Goal: Information Seeking & Learning: Learn about a topic

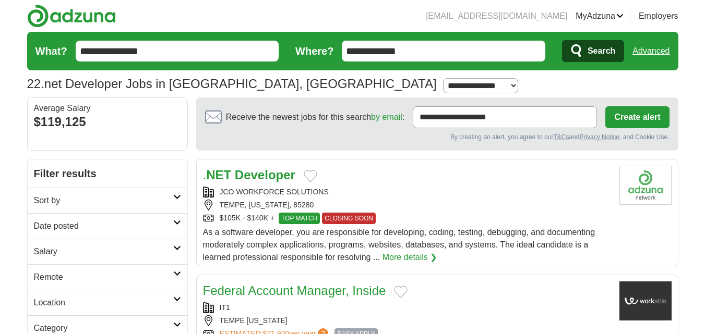
click at [400, 177] on div ". NET Developer" at bounding box center [407, 175] width 408 height 19
click at [650, 48] on link "Advanced" at bounding box center [650, 51] width 37 height 21
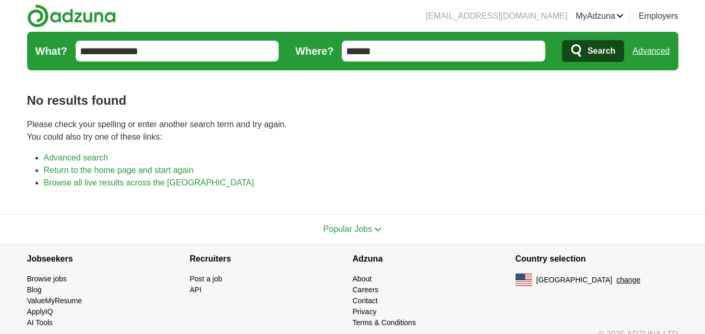
click at [452, 49] on input "******" at bounding box center [443, 51] width 203 height 21
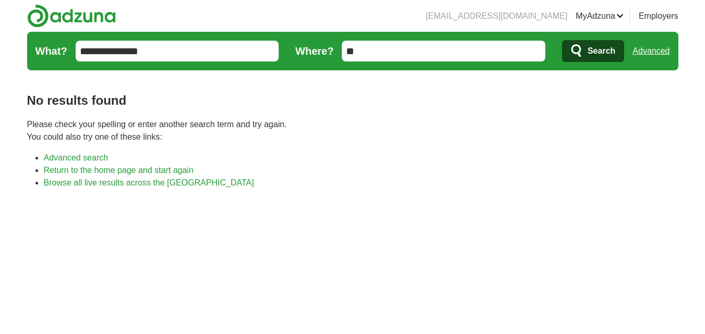
type input "*"
